Goal: Information Seeking & Learning: Learn about a topic

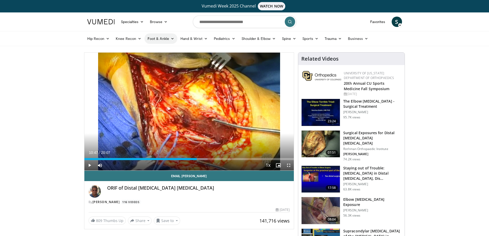
click at [156, 38] on link "Foot & Ankle" at bounding box center [161, 38] width 33 height 10
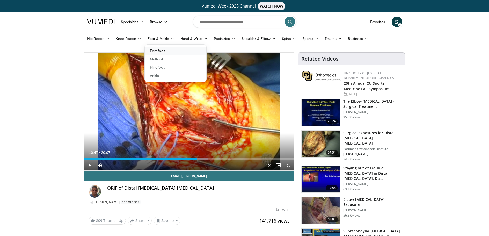
click at [159, 50] on link "Forefoot" at bounding box center [176, 51] width 62 height 8
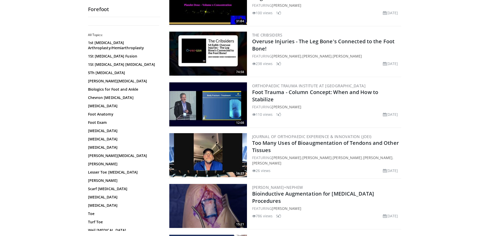
scroll to position [104, 0]
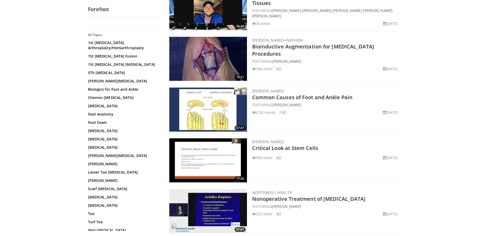
scroll to position [247, 0]
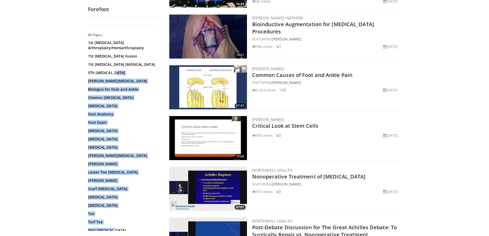
drag, startPoint x: 159, startPoint y: 69, endPoint x: 161, endPoint y: 89, distance: 19.8
click at [157, 104] on div "1st Metatarsal Arthroplasty/Hemiarthroplasty 1St Metatarsal Fusion 1St Metatars…" at bounding box center [123, 136] width 71 height 193
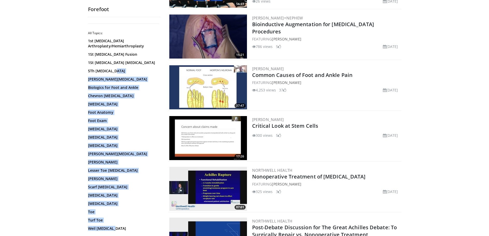
scroll to position [2, 0]
click at [150, 134] on div "1st Metatarsal Arthroplasty/Hemiarthroplasty 1St Metatarsal Fusion 1St Metatars…" at bounding box center [123, 134] width 71 height 193
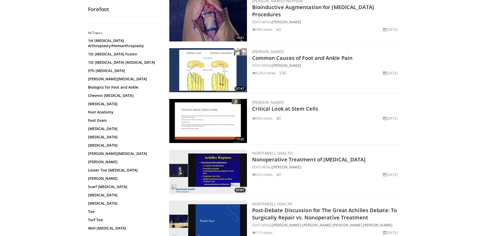
scroll to position [273, 0]
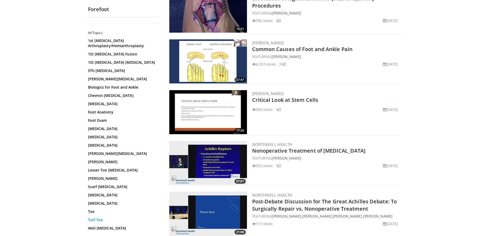
click at [95, 219] on link "Turf Toe" at bounding box center [123, 219] width 70 height 5
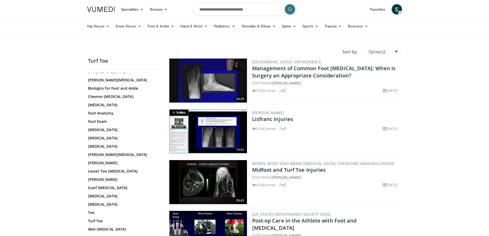
scroll to position [54, 0]
click at [114, 226] on link "Weil [MEDICAL_DATA]" at bounding box center [123, 228] width 70 height 5
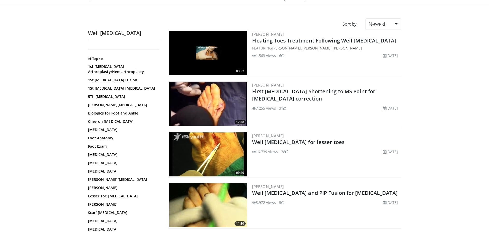
scroll to position [32, 0]
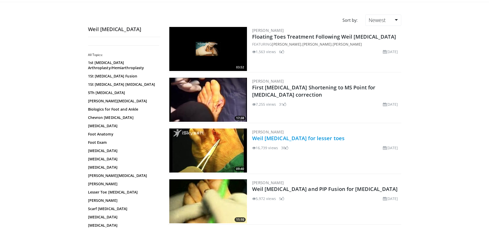
click at [300, 138] on link "Weil osteotomy for lesser toes" at bounding box center [298, 138] width 93 height 7
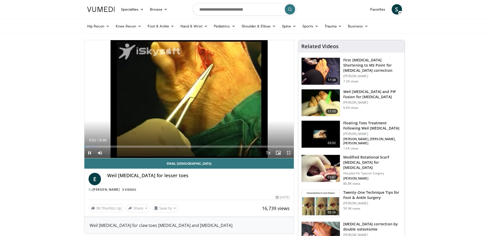
click at [290, 151] on span "Video Player" at bounding box center [289, 153] width 10 height 10
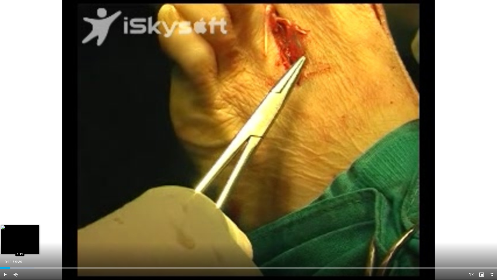
click at [10, 236] on div "Progress Bar" at bounding box center [10, 268] width 1 height 2
click at [18, 236] on div "Progress Bar" at bounding box center [18, 268] width 1 height 2
click at [24, 236] on div "Progress Bar" at bounding box center [24, 268] width 1 height 2
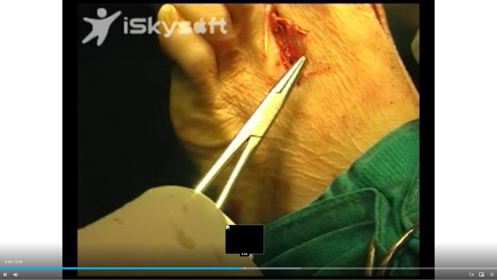
click at [245, 236] on div "Progress Bar" at bounding box center [245, 268] width 1 height 2
click at [251, 236] on div "Loaded : 60.44% 4:51 4:51" at bounding box center [248, 266] width 497 height 5
click at [261, 236] on div "Progress Bar" at bounding box center [261, 268] width 1 height 2
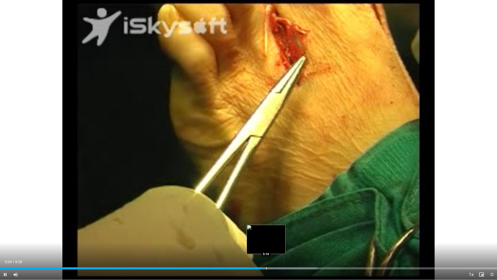
click at [266, 236] on div "Progress Bar" at bounding box center [266, 268] width 1 height 2
click at [273, 236] on div "Progress Bar" at bounding box center [273, 268] width 1 height 2
click at [280, 236] on div "Progress Bar" at bounding box center [280, 268] width 1 height 2
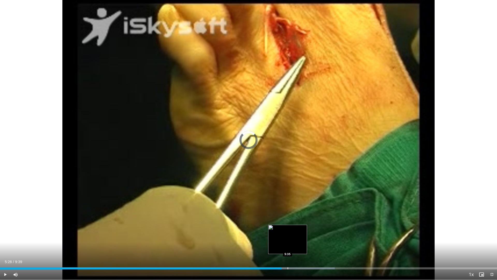
click at [288, 236] on div "Progress Bar" at bounding box center [288, 268] width 1 height 2
click at [296, 236] on div "Progress Bar" at bounding box center [296, 268] width 1 height 2
click at [301, 236] on div "Progress Bar" at bounding box center [301, 268] width 1 height 2
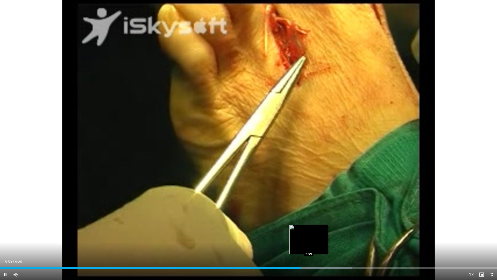
click at [309, 236] on div "Progress Bar" at bounding box center [309, 268] width 1 height 2
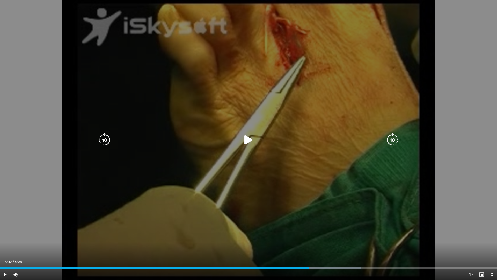
click at [311, 236] on div "Progress Bar" at bounding box center [322, 268] width 76 height 2
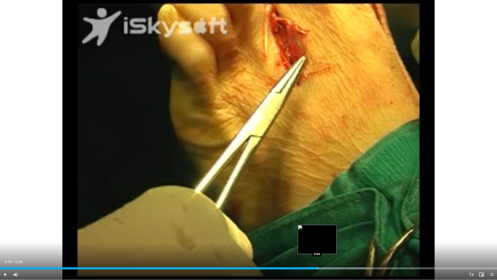
click at [317, 236] on div "Progress Bar" at bounding box center [317, 268] width 1 height 2
click at [323, 236] on div "Progress Bar" at bounding box center [323, 268] width 1 height 2
click at [316, 236] on div "Progress Bar" at bounding box center [316, 268] width 1 height 2
click at [338, 236] on div "Loaded : 79.43% 6:24 6:33" at bounding box center [248, 266] width 497 height 5
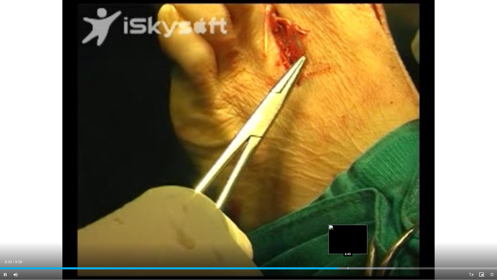
click at [349, 236] on div "Progress Bar" at bounding box center [352, 268] width 85 height 2
click at [367, 236] on div "Loaded : 84.61% 7:02 7:06" at bounding box center [248, 266] width 497 height 5
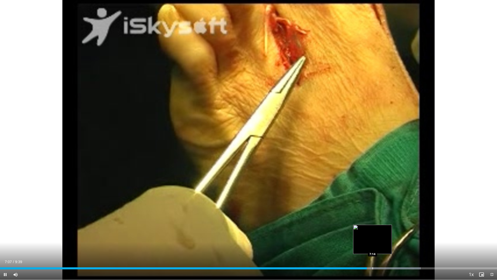
click at [373, 236] on div "Progress Bar" at bounding box center [373, 268] width 1 height 2
click at [389, 236] on div "Loaded : 86.34% 7:19 7:32" at bounding box center [248, 266] width 497 height 5
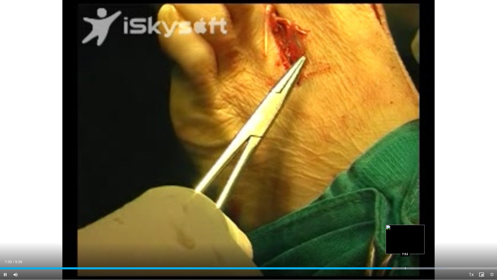
click at [405, 236] on div "Progress Bar" at bounding box center [405, 268] width 1 height 2
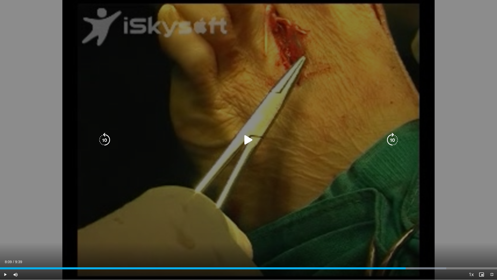
click at [420, 236] on div "Progress Bar" at bounding box center [414, 268] width 66 height 2
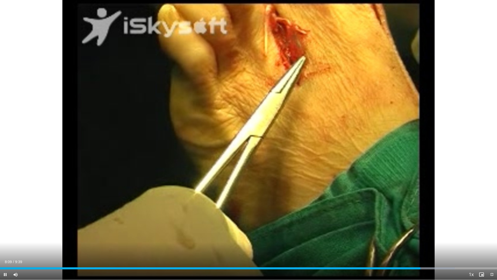
click at [430, 236] on div "Current Time 8:09 / Duration 9:39 Pause Skip Backward Skip Forward Mute Loaded …" at bounding box center [248, 274] width 497 height 10
click at [437, 236] on div "Current Time 8:10 / Duration 9:39 Pause Skip Backward Skip Forward Mute Loaded …" at bounding box center [248, 274] width 497 height 10
click at [439, 236] on div "Current Time 8:11 / Duration 9:39 Pause Skip Backward Skip Forward Mute Loaded …" at bounding box center [248, 274] width 497 height 10
click at [442, 236] on div "Progress Bar" at bounding box center [442, 268] width 1 height 2
click at [451, 236] on div "Progress Bar" at bounding box center [453, 268] width 73 height 2
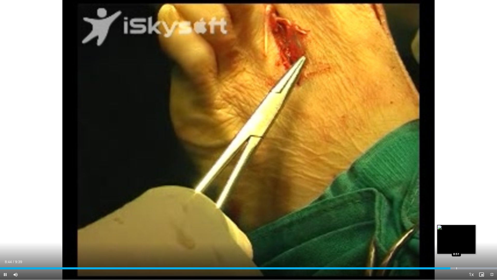
click at [457, 236] on div "Progress Bar" at bounding box center [457, 268] width 1 height 2
click at [463, 236] on div "Loaded : 100.00% 8:52 8:58" at bounding box center [248, 266] width 497 height 5
click at [466, 236] on div "Loaded : 100.00% 8:59 9:02" at bounding box center [248, 266] width 497 height 5
click at [470, 236] on div "Loaded : 100.00% 9:02 9:07" at bounding box center [248, 266] width 497 height 5
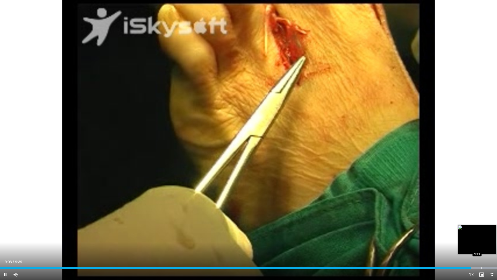
click at [482, 236] on div "Progress Bar" at bounding box center [482, 268] width 1 height 2
click at [489, 236] on div "Progress Bar" at bounding box center [490, 268] width 1 height 2
click at [489, 236] on div "Progress Bar" at bounding box center [494, 268] width 1 height 2
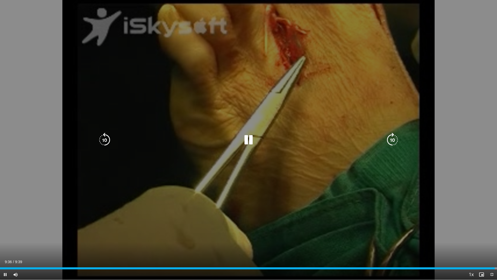
click at [245, 143] on icon "Video Player" at bounding box center [248, 140] width 15 height 15
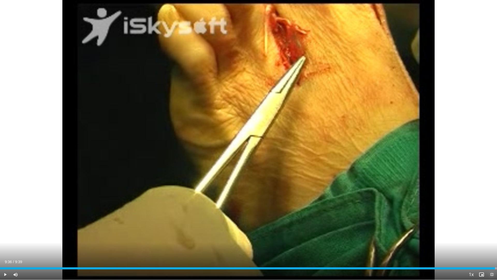
click at [489, 236] on span "Video Player" at bounding box center [492, 274] width 10 height 10
